Goal: Complete application form

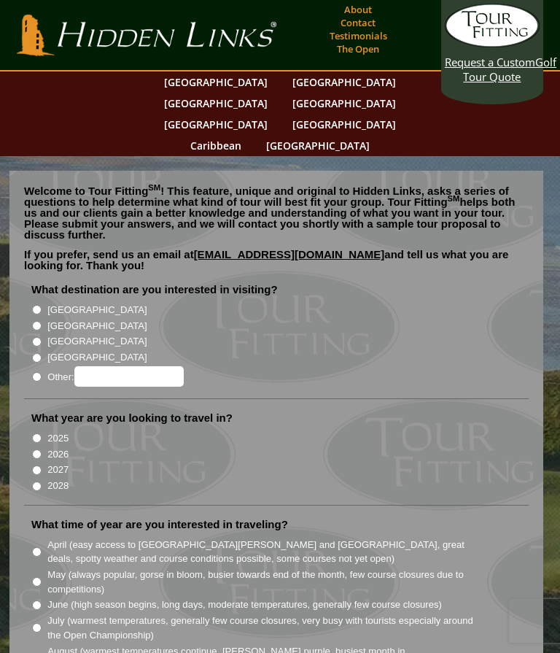
click at [70, 303] on label "[GEOGRAPHIC_DATA]" at bounding box center [96, 310] width 99 height 15
click at [42, 305] on input "[GEOGRAPHIC_DATA]" at bounding box center [36, 309] width 9 height 9
radio input "true"
click at [59, 447] on label "2026" at bounding box center [57, 454] width 21 height 15
click at [42, 449] on input "2026" at bounding box center [36, 453] width 9 height 9
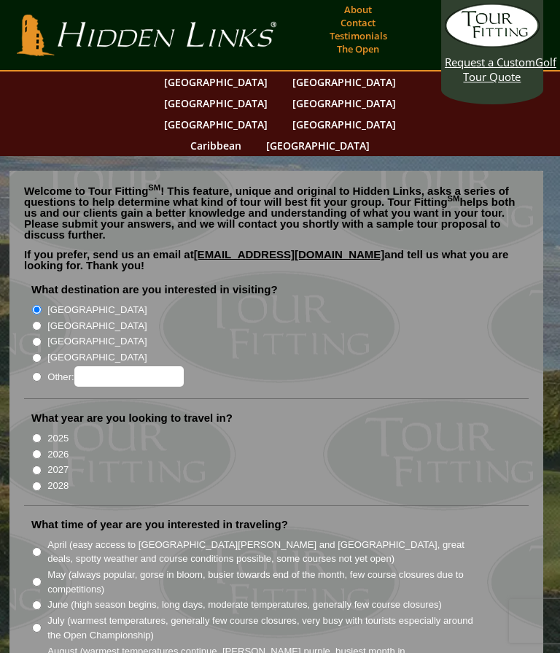
radio input "true"
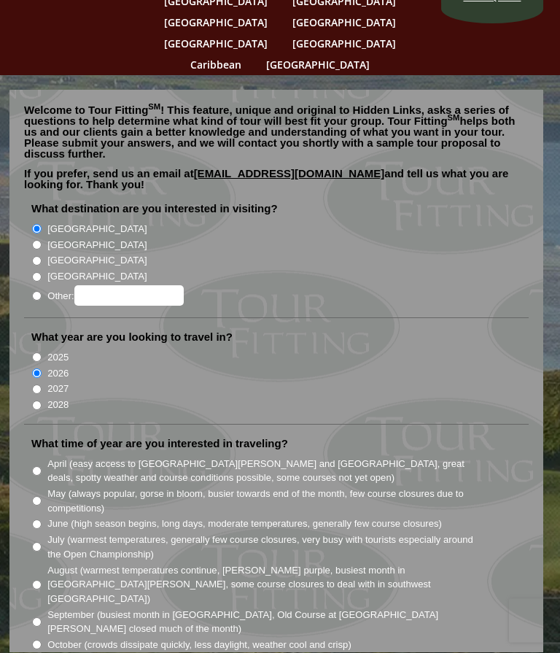
scroll to position [81, 0]
click at [50, 487] on label "May (always popular, gorse in bloom, busier towards end of the month, few cours…" at bounding box center [260, 501] width 427 height 28
click at [42, 496] on input "May (always popular, gorse in bloom, busier towards end of the month, few cours…" at bounding box center [36, 500] width 9 height 9
radio input "true"
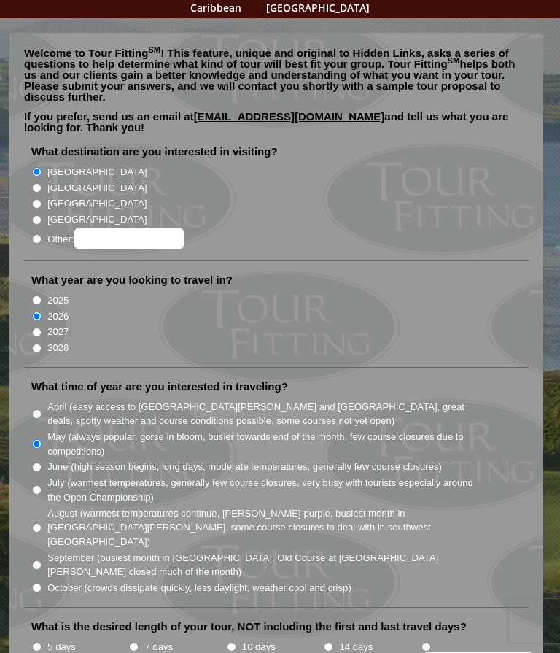
scroll to position [156, 0]
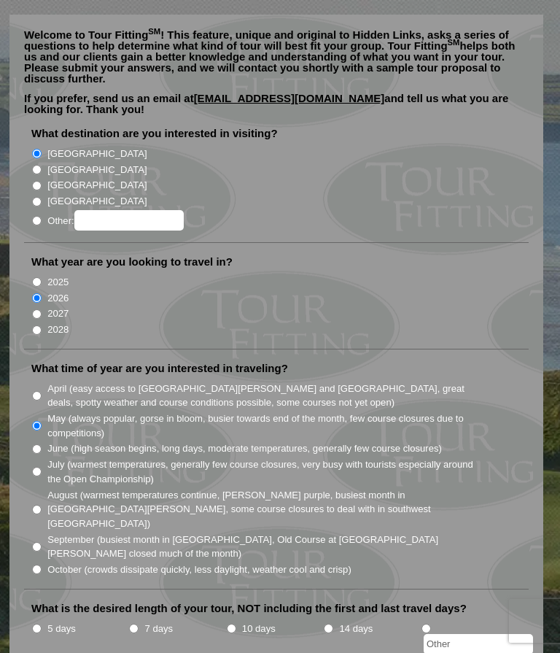
click at [236, 624] on input "10 days" at bounding box center [231, 628] width 9 height 9
radio input "true"
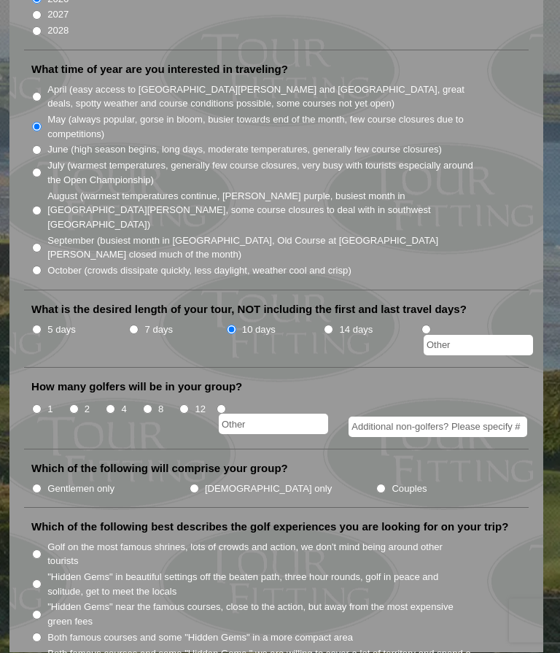
scroll to position [456, 0]
click at [87, 401] on label "2" at bounding box center [87, 408] width 5 height 15
click at [79, 403] on input "2" at bounding box center [73, 407] width 9 height 9
radio input "true"
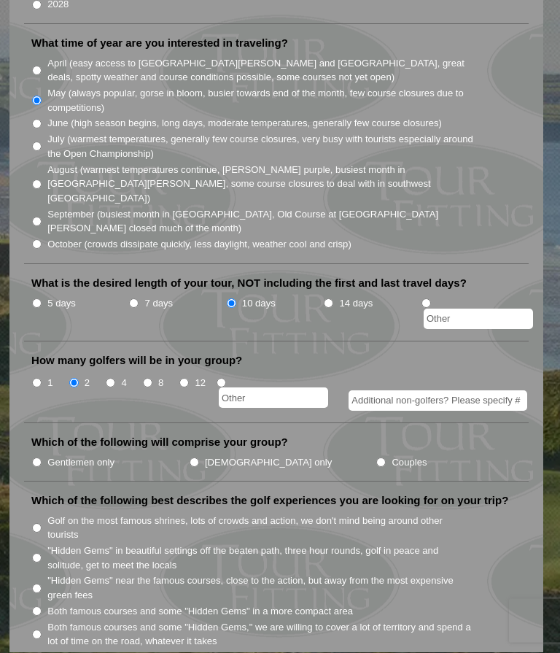
scroll to position [475, 0]
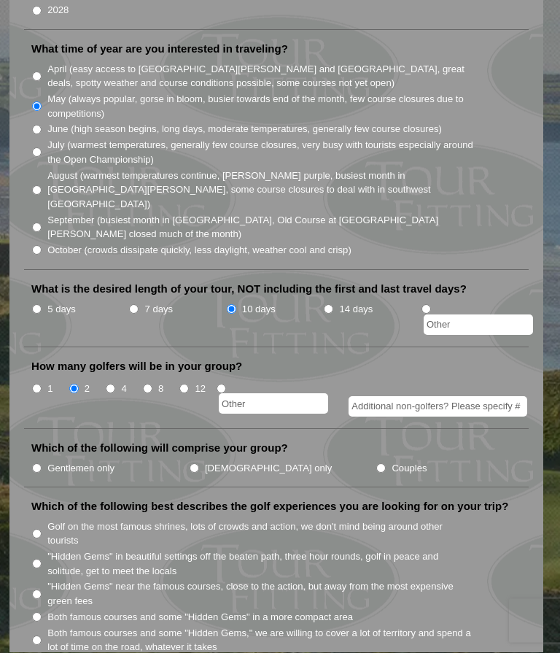
click at [47, 441] on li "Which of the following will comprise your group? Gentlemen only [DEMOGRAPHIC_DA…" at bounding box center [276, 464] width 505 height 47
click at [41, 460] on li "Gentlemen only" at bounding box center [110, 468] width 158 height 16
click at [36, 464] on input "Gentlemen only" at bounding box center [36, 468] width 9 height 9
radio input "true"
click at [47, 609] on li "Both famous courses and some "Hidden Gems" in a more compact area" at bounding box center [282, 617] width 502 height 16
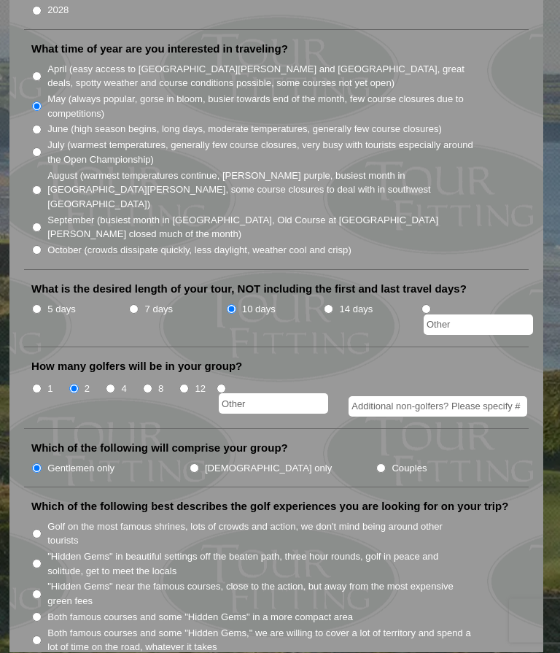
click at [45, 609] on li "Both famous courses and some "Hidden Gems" in a more compact area" at bounding box center [282, 617] width 502 height 16
click at [61, 580] on label ""Hidden Gems" near the famous courses, close to the action, but away from the m…" at bounding box center [260, 594] width 427 height 28
click at [42, 590] on input ""Hidden Gems" near the famous courses, close to the action, but away from the m…" at bounding box center [36, 594] width 9 height 9
radio input "true"
click at [61, 580] on label ""Hidden Gems" near the famous courses, close to the action, but away from the m…" at bounding box center [260, 594] width 427 height 28
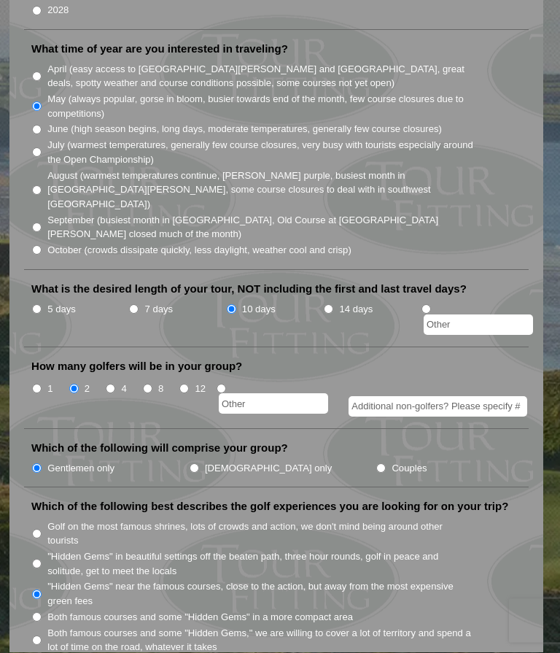
click at [42, 590] on input ""Hidden Gems" near the famous courses, close to the action, but away from the m…" at bounding box center [36, 594] width 9 height 9
click at [43, 609] on li "Both famous courses and some "Hidden Gems" in a more compact area" at bounding box center [282, 617] width 502 height 16
click at [42, 613] on input "Both famous courses and some "Hidden Gems" in a more compact area" at bounding box center [36, 617] width 9 height 9
radio input "true"
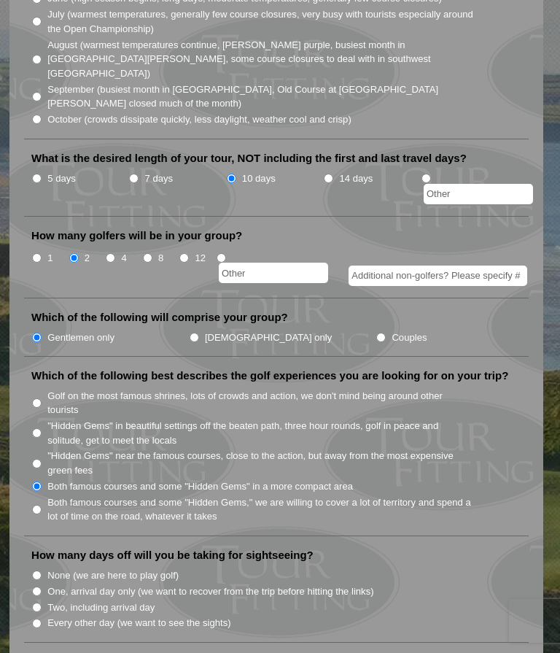
scroll to position [615, 0]
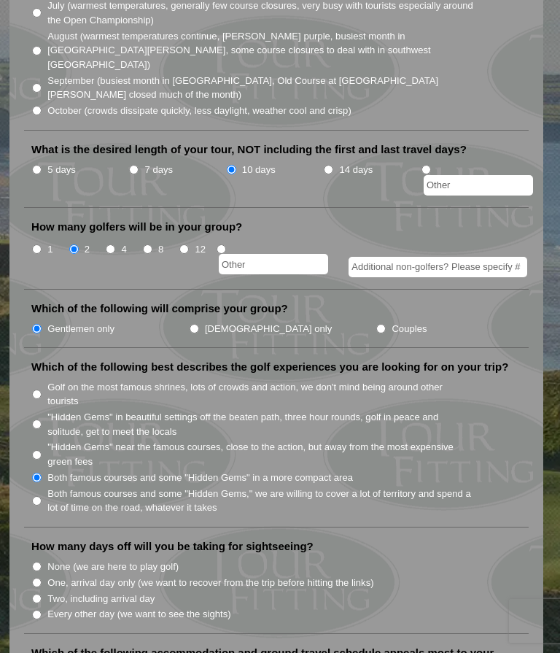
click at [139, 592] on label "Two, including arrival day" at bounding box center [100, 599] width 107 height 15
click at [42, 594] on input "Two, including arrival day" at bounding box center [36, 598] width 9 height 9
radio input "true"
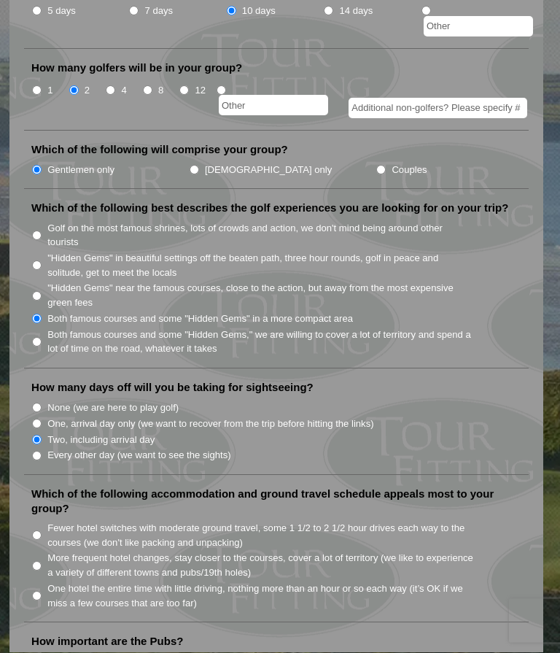
scroll to position [794, 0]
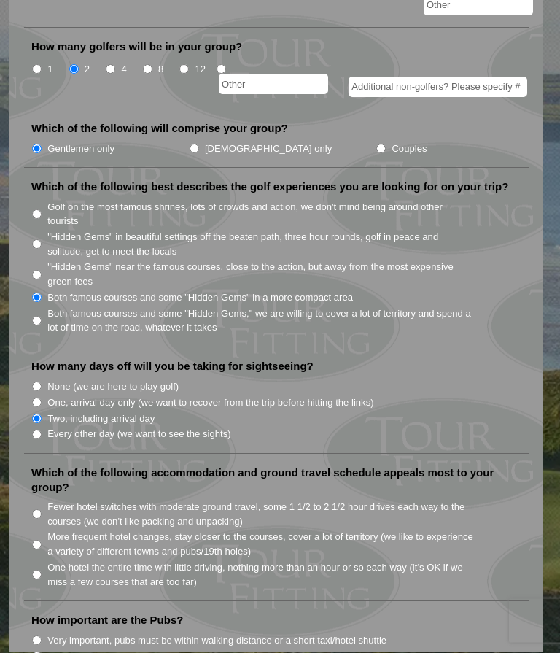
click at [98, 530] on label "More frequent hotel changes, stay closer to the courses, cover a lot of territo…" at bounding box center [260, 544] width 427 height 28
click at [42, 541] on input "More frequent hotel changes, stay closer to the courses, cover a lot of territo…" at bounding box center [36, 545] width 9 height 9
radio input "true"
click at [231, 650] on label "Not important, we'll spend more time on other activities" at bounding box center [163, 657] width 232 height 15
click at [42, 652] on input "Not important, we'll spend more time on other activities" at bounding box center [36, 656] width 9 height 9
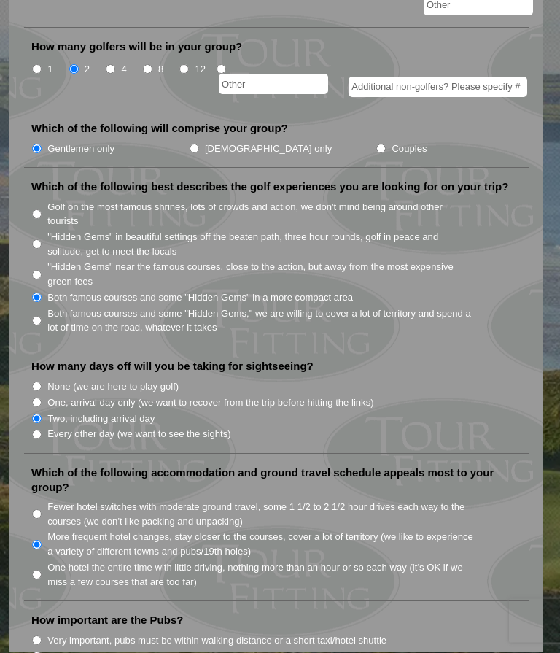
radio input "true"
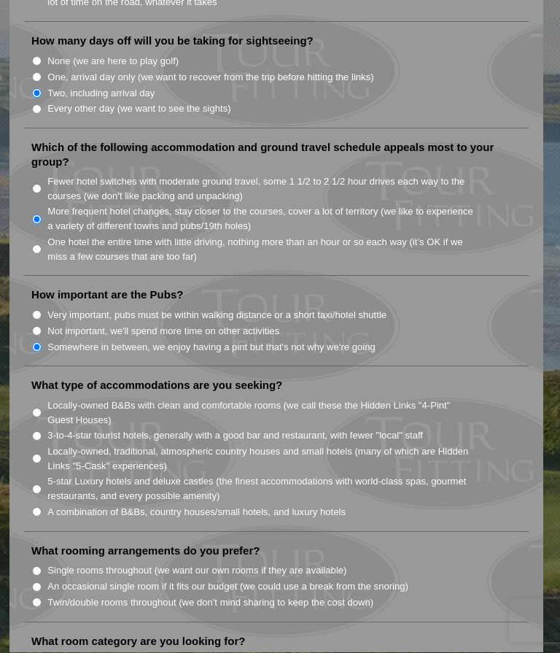
scroll to position [1121, 0]
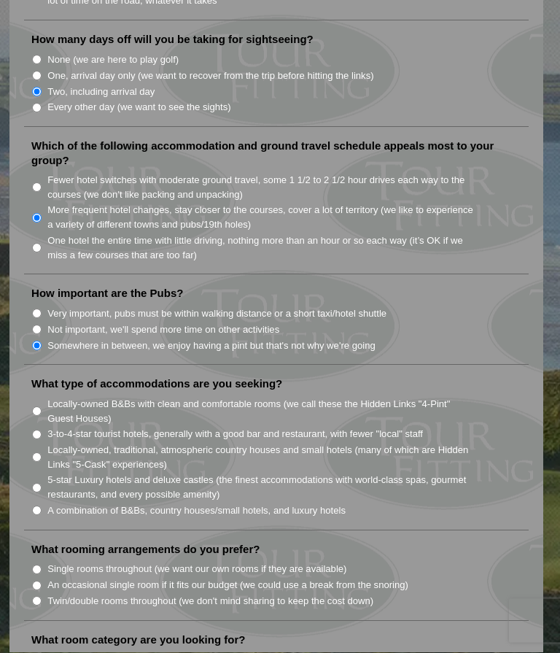
click at [214, 428] on label "3-to-4-star tourist hotels, generally with a good bar and restaurant, with fewe…" at bounding box center [235, 435] width 376 height 15
click at [42, 430] on input "3-to-4-star tourist hotels, generally with a good bar and restaurant, with fewe…" at bounding box center [36, 434] width 9 height 9
radio input "true"
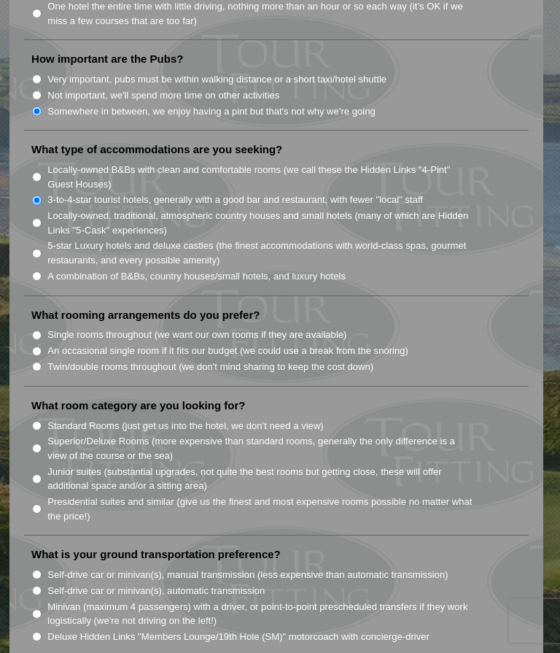
scroll to position [1355, 0]
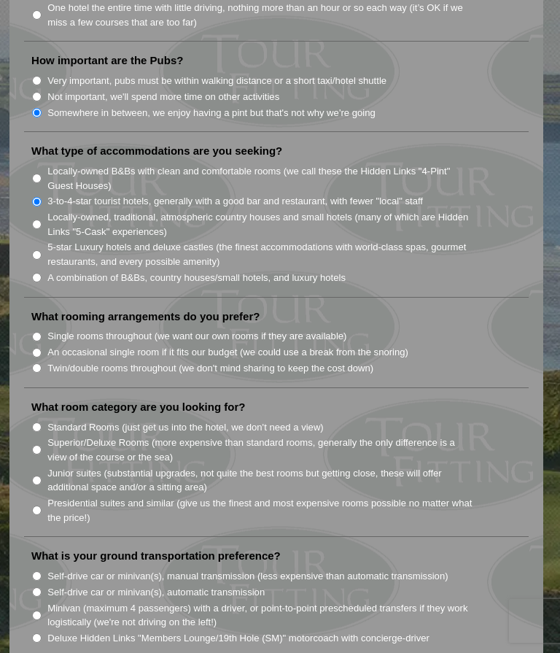
click at [42, 332] on input "Single rooms throughout (we want our own rooms if they are available)" at bounding box center [36, 336] width 9 height 9
radio input "true"
click at [53, 420] on label "Standard Rooms (just get us into the hotel, we don't need a view)" at bounding box center [185, 427] width 277 height 15
click at [42, 422] on input "Standard Rooms (just get us into the hotel, we don't need a view)" at bounding box center [36, 426] width 9 height 9
radio input "true"
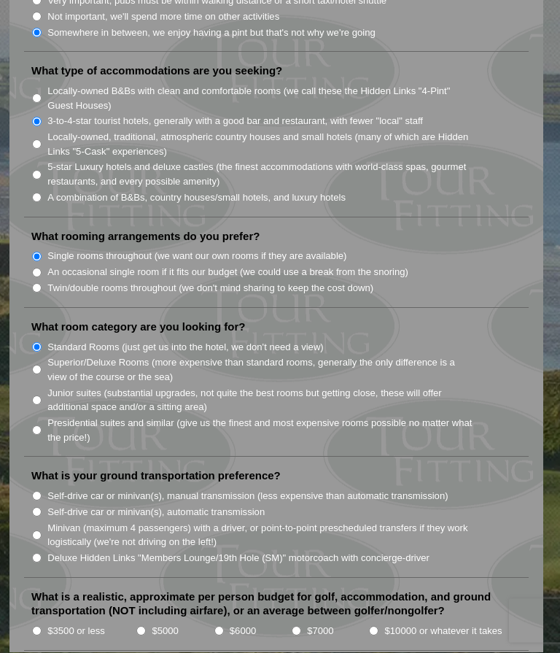
scroll to position [1461, 0]
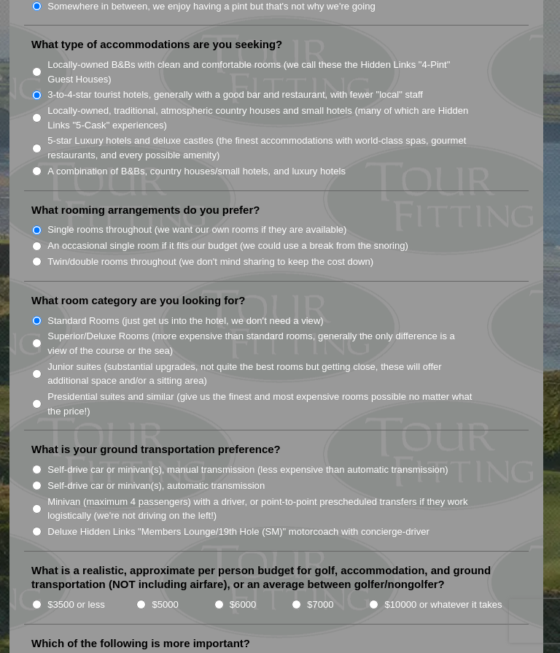
click at [56, 479] on label "Self-drive car or minivan(s), automatic transmission" at bounding box center [155, 486] width 217 height 15
click at [42, 481] on input "Self-drive car or minivan(s), automatic transmission" at bounding box center [36, 485] width 9 height 9
radio input "true"
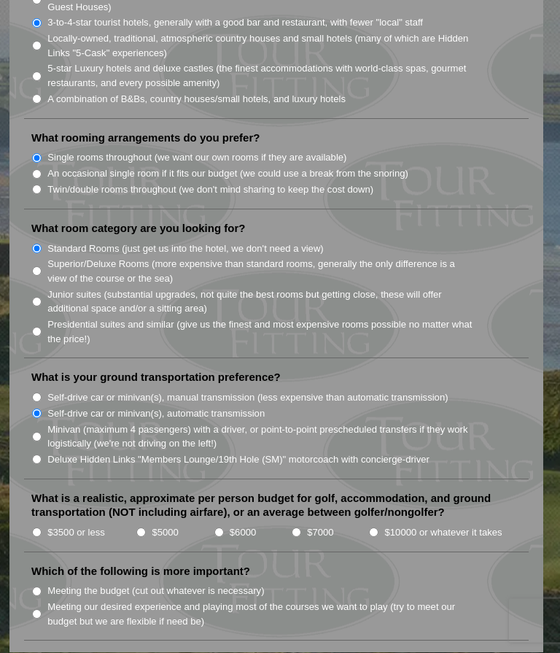
scroll to position [1539, 0]
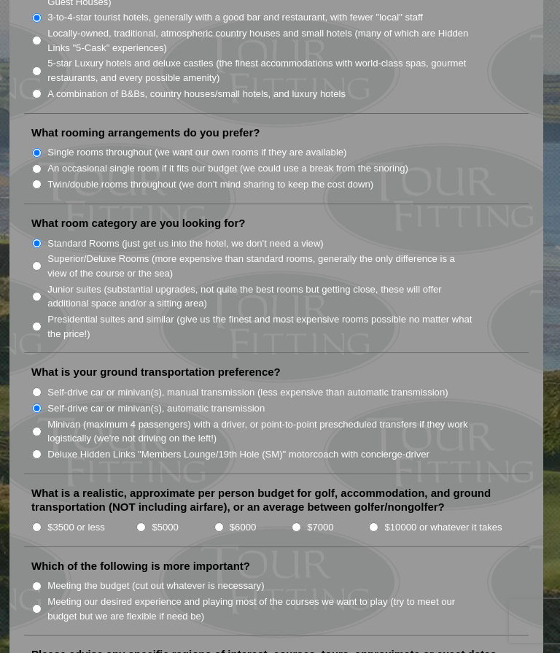
click at [145, 522] on input "$5000" at bounding box center [140, 526] width 9 height 9
radio input "true"
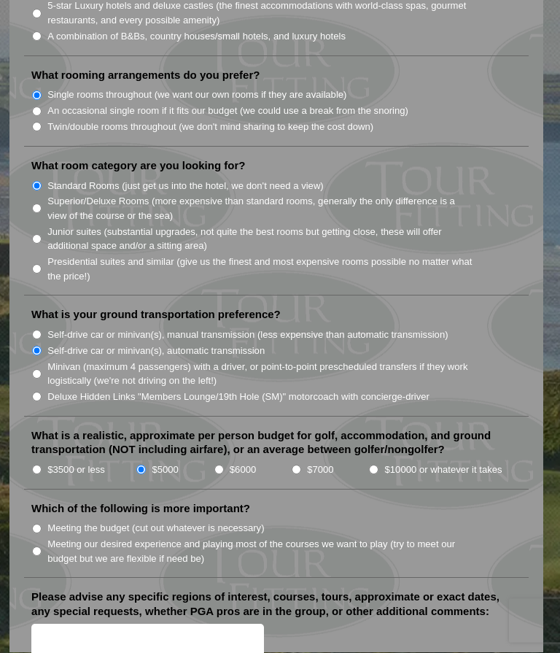
scroll to position [1613, 0]
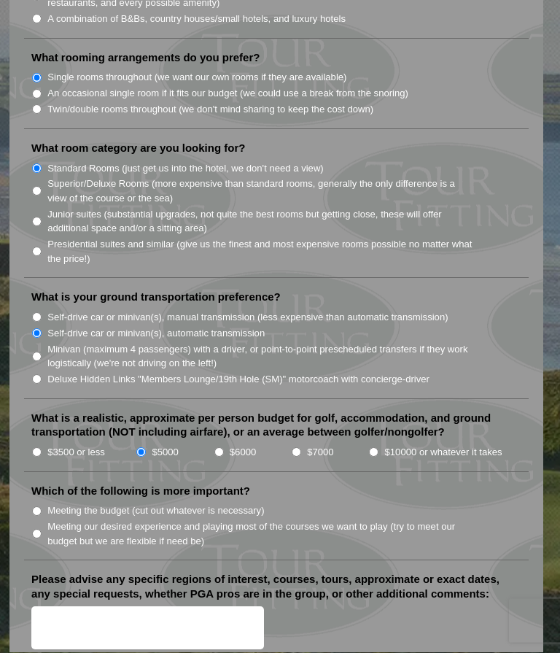
click at [50, 520] on label "Meeting our desired experience and playing most of the courses we want to play …" at bounding box center [260, 534] width 427 height 28
click at [42, 530] on input "Meeting our desired experience and playing most of the courses we want to play …" at bounding box center [36, 534] width 9 height 9
radio input "true"
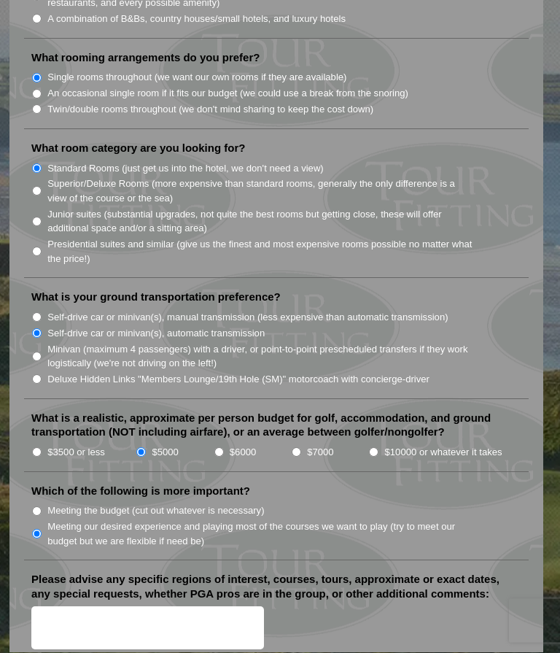
radio input "true"
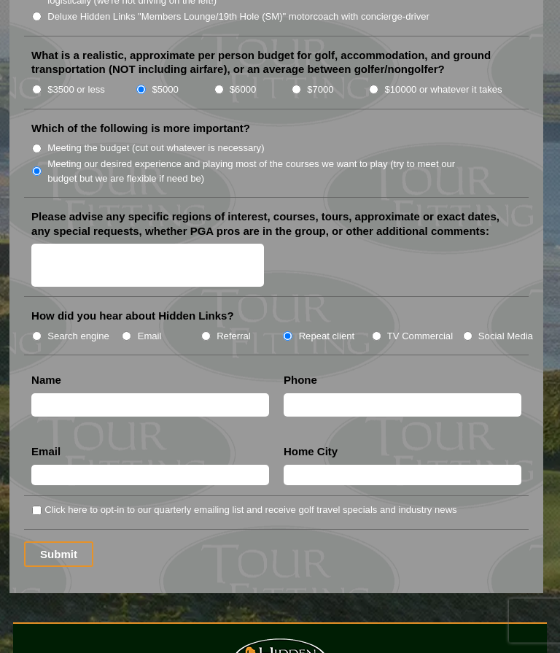
scroll to position [1972, 0]
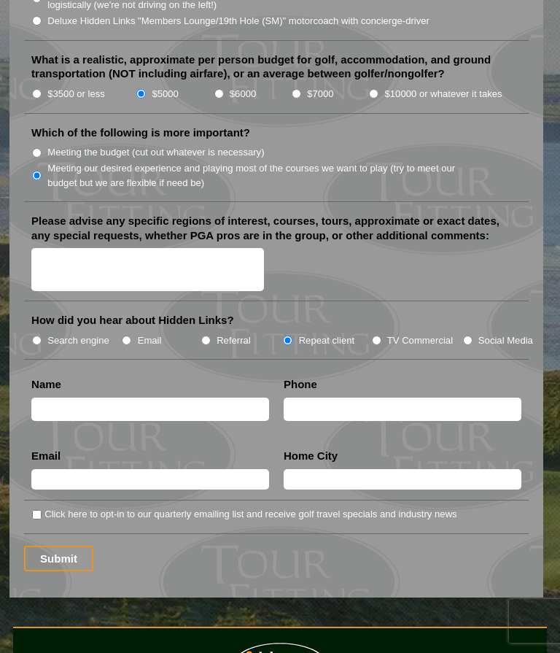
click at [221, 398] on input "text" at bounding box center [150, 410] width 238 height 24
click at [376, 398] on input "text" at bounding box center [403, 410] width 238 height 24
click at [180, 398] on input "[PERSON_NAME]" at bounding box center [150, 410] width 238 height 24
click at [139, 398] on input "[PERSON_NAME]" at bounding box center [150, 410] width 238 height 24
click at [77, 398] on input "[PERSON_NAME]" at bounding box center [150, 410] width 238 height 24
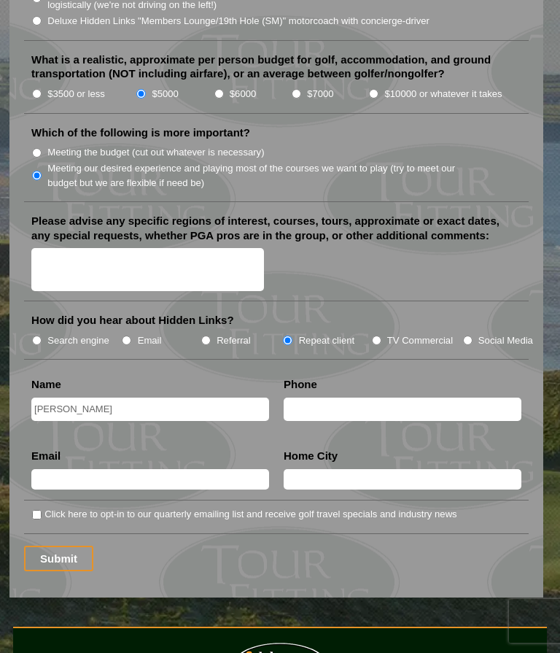
click at [70, 398] on input "[PERSON_NAME]" at bounding box center [150, 410] width 238 height 24
type input "[PERSON_NAME]"
click at [368, 398] on input "text" at bounding box center [403, 410] width 238 height 24
type input "8048149976"
click at [220, 469] on input "text" at bounding box center [150, 479] width 238 height 20
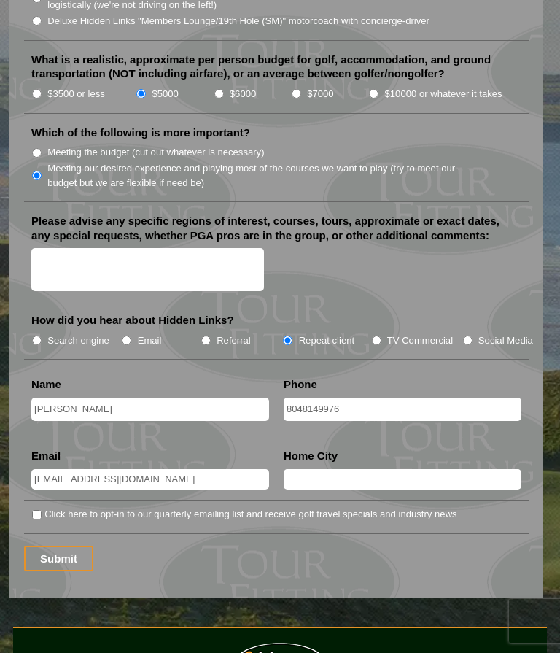
type input "[EMAIL_ADDRESS][DOMAIN_NAME]"
click at [360, 469] on input "text" at bounding box center [403, 479] width 238 height 20
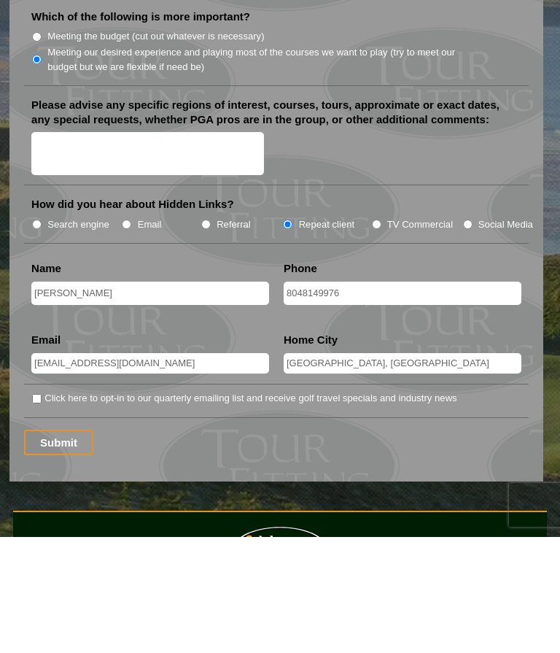
type input "[GEOGRAPHIC_DATA], [GEOGRAPHIC_DATA]"
click at [42, 510] on input "Click here to opt-in to our quarterly emailing list and receive golf travel spe…" at bounding box center [36, 514] width 9 height 9
checkbox input "true"
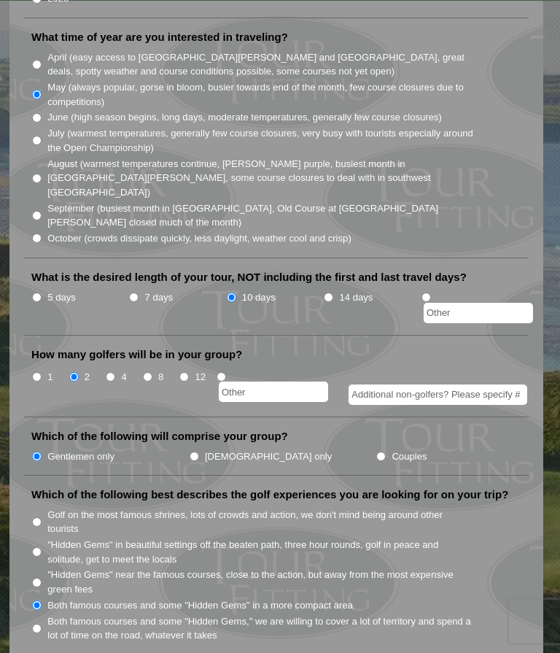
scroll to position [461, 0]
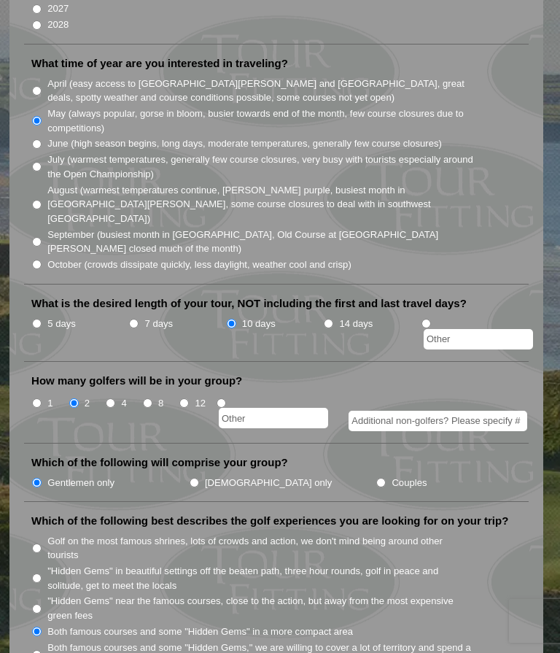
click at [50, 564] on label ""Hidden Gems" in beautiful settings off the beaten path, three hour rounds, gol…" at bounding box center [260, 578] width 427 height 28
click at [42, 573] on input ""Hidden Gems" in beautiful settings off the beaten path, three hour rounds, gol…" at bounding box center [36, 577] width 9 height 9
radio input "true"
click at [42, 627] on input "Both famous courses and some "Hidden Gems" in a more compact area" at bounding box center [36, 631] width 9 height 9
radio input "true"
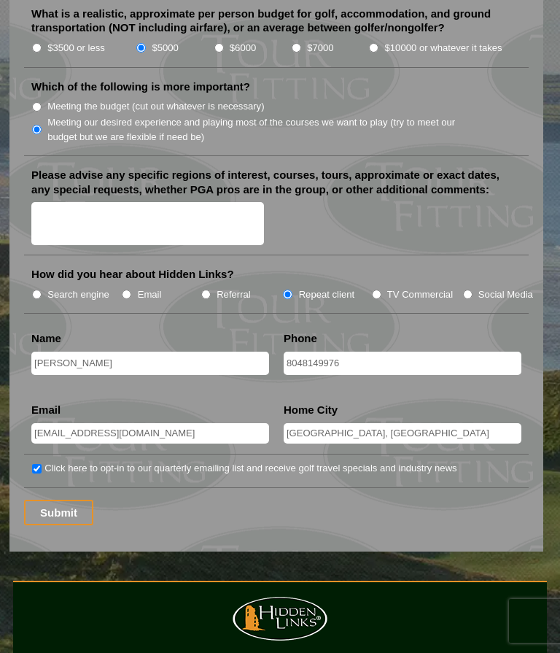
scroll to position [2022, 0]
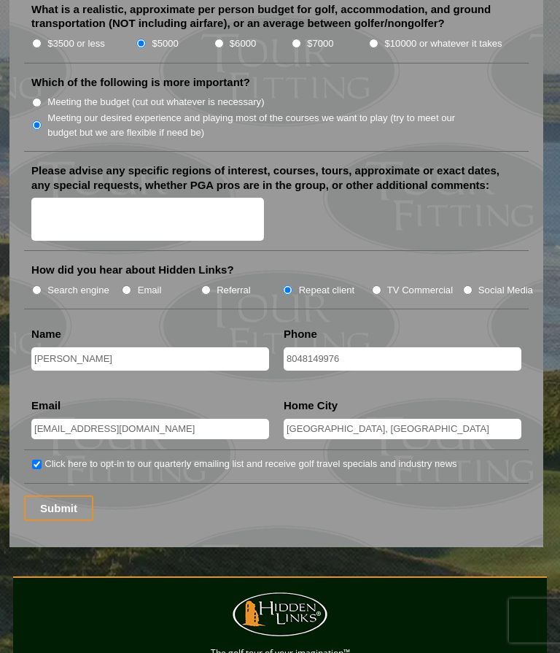
click at [71, 496] on input "Submit" at bounding box center [58, 509] width 69 height 26
